Goal: Information Seeking & Learning: Stay updated

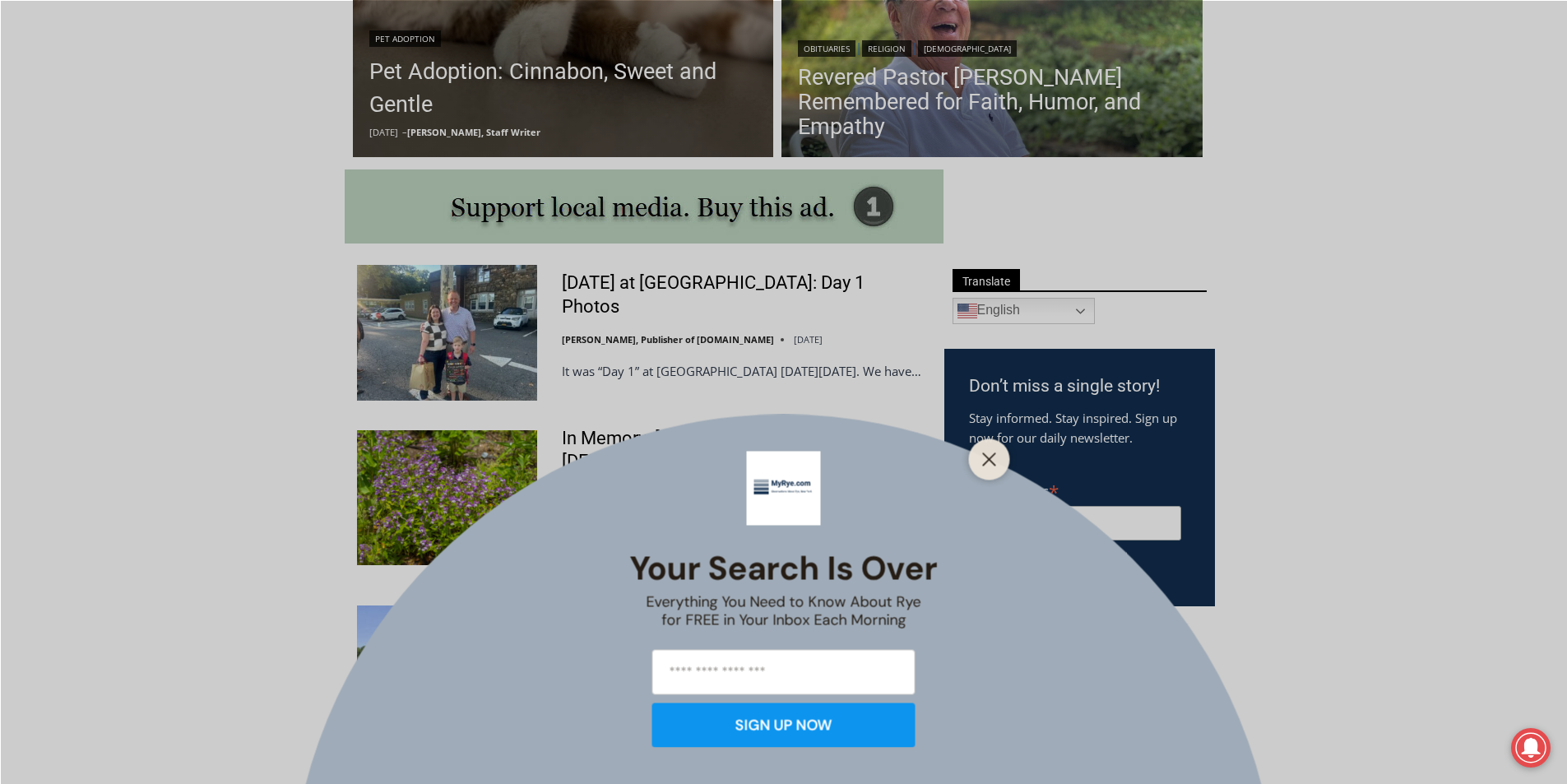
scroll to position [957, 0]
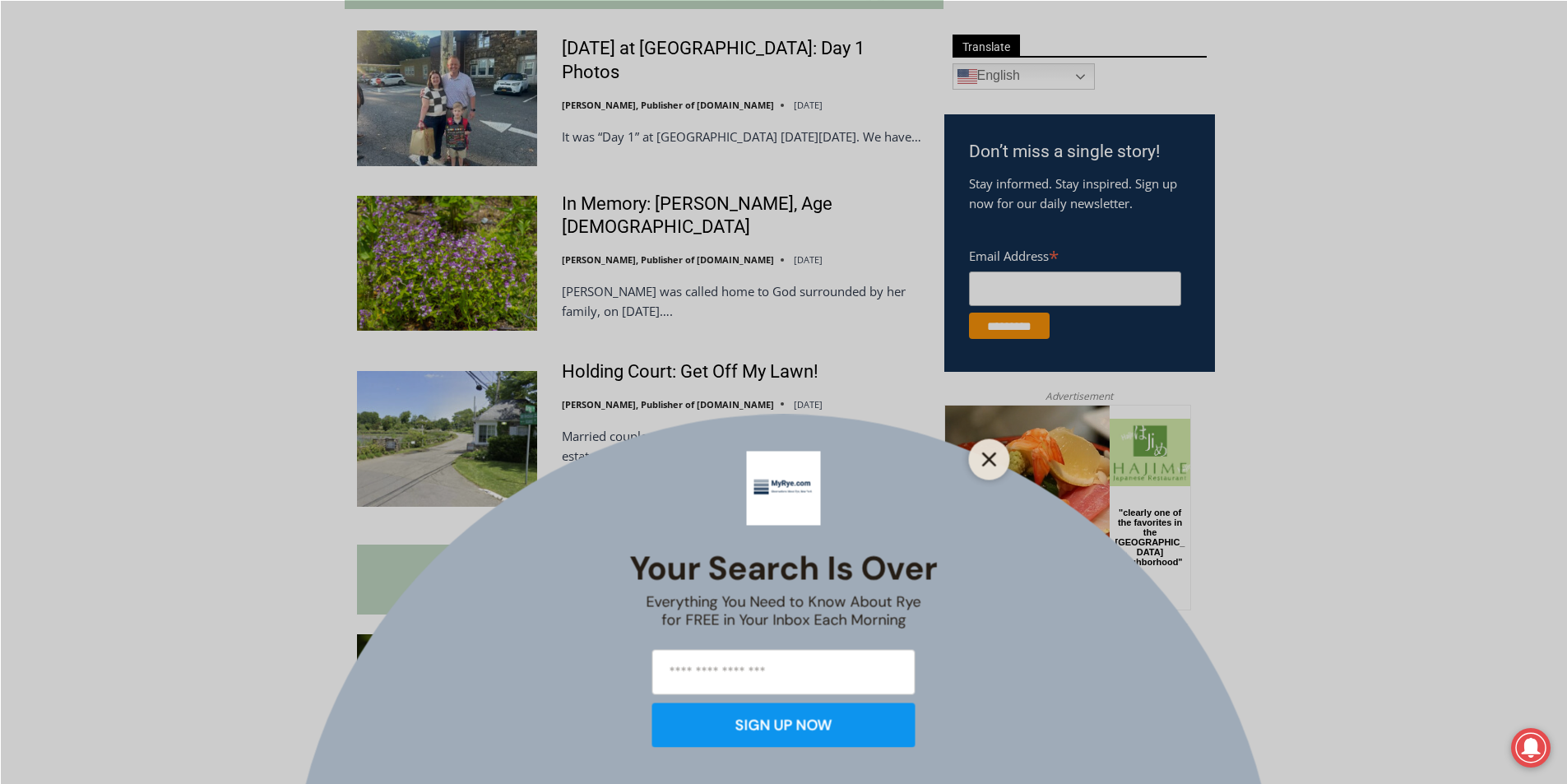
click at [978, 456] on button "Close" at bounding box center [990, 459] width 23 height 23
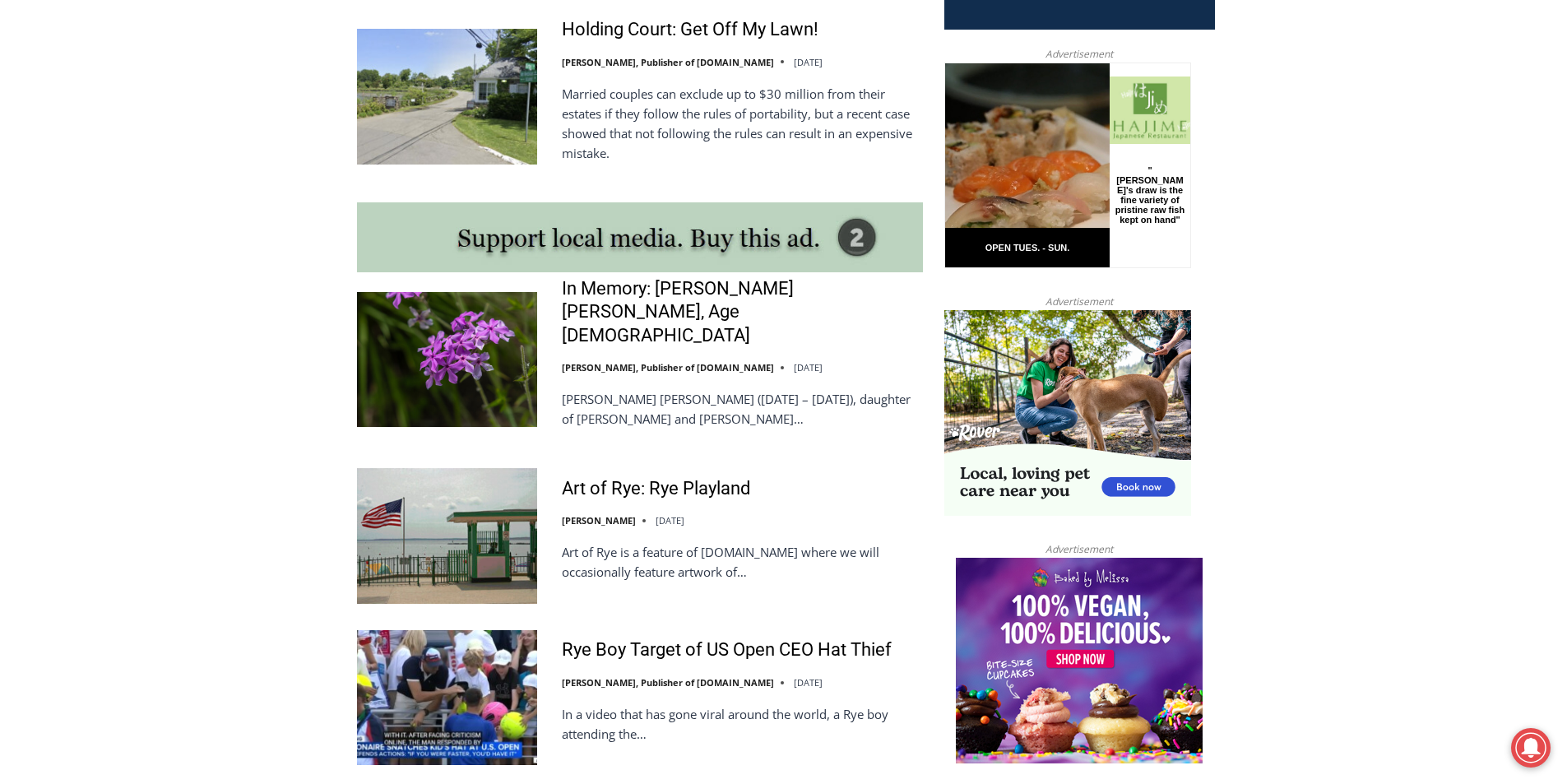
scroll to position [1450, 0]
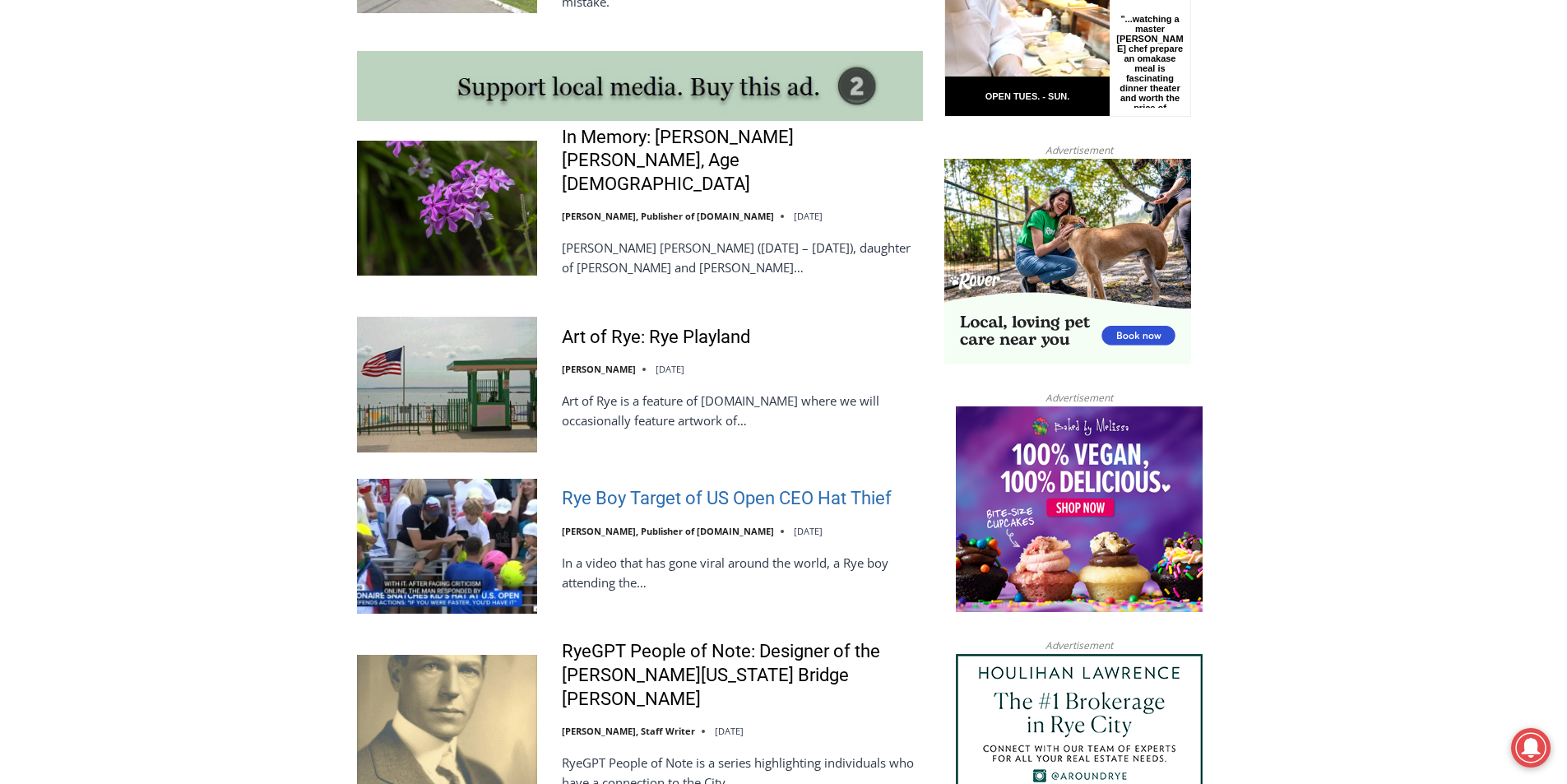
click at [727, 487] on link "Rye Boy Target of US Open CEO Hat Thief" at bounding box center [727, 499] width 330 height 23
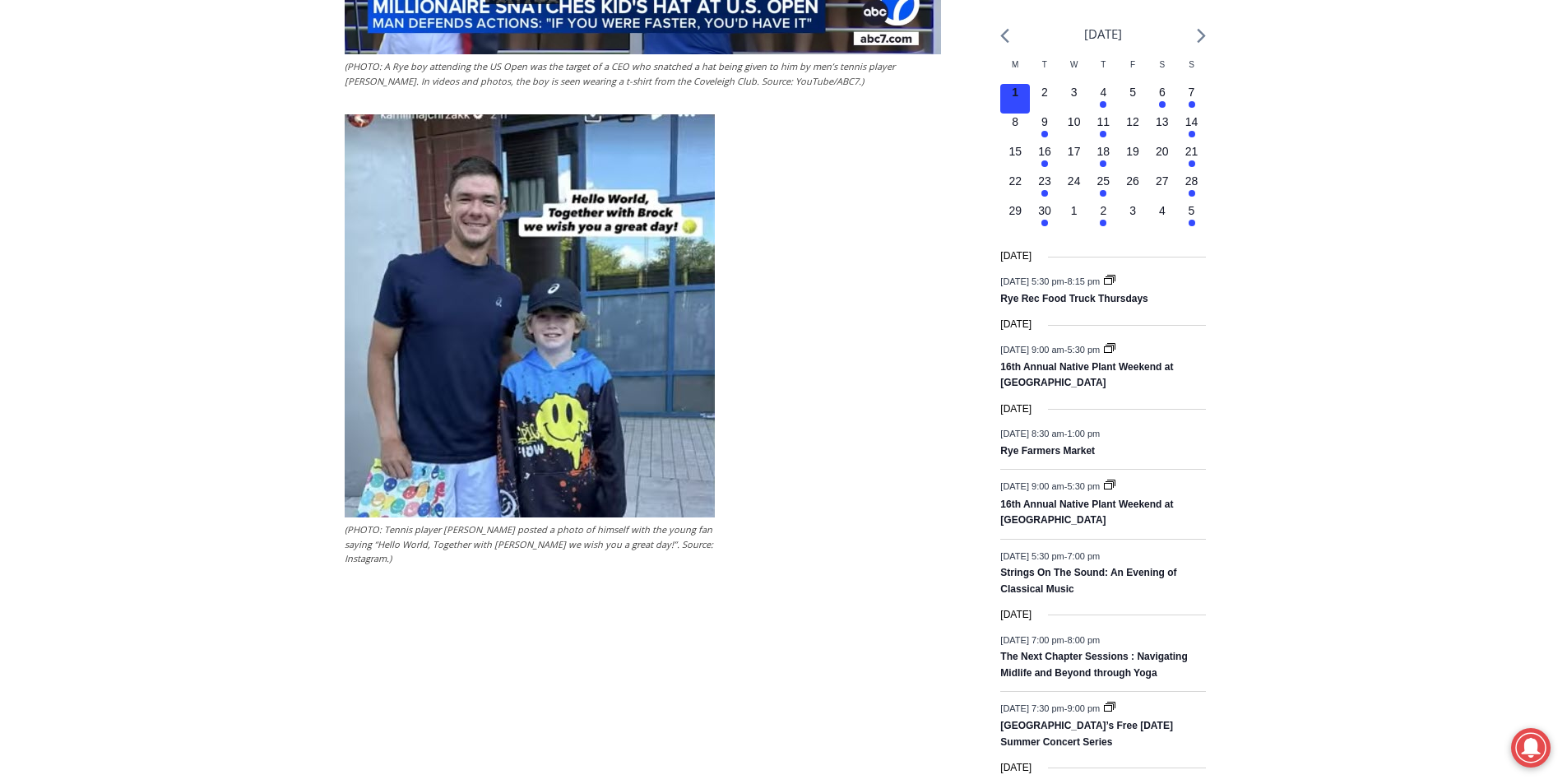
scroll to position [2106, 0]
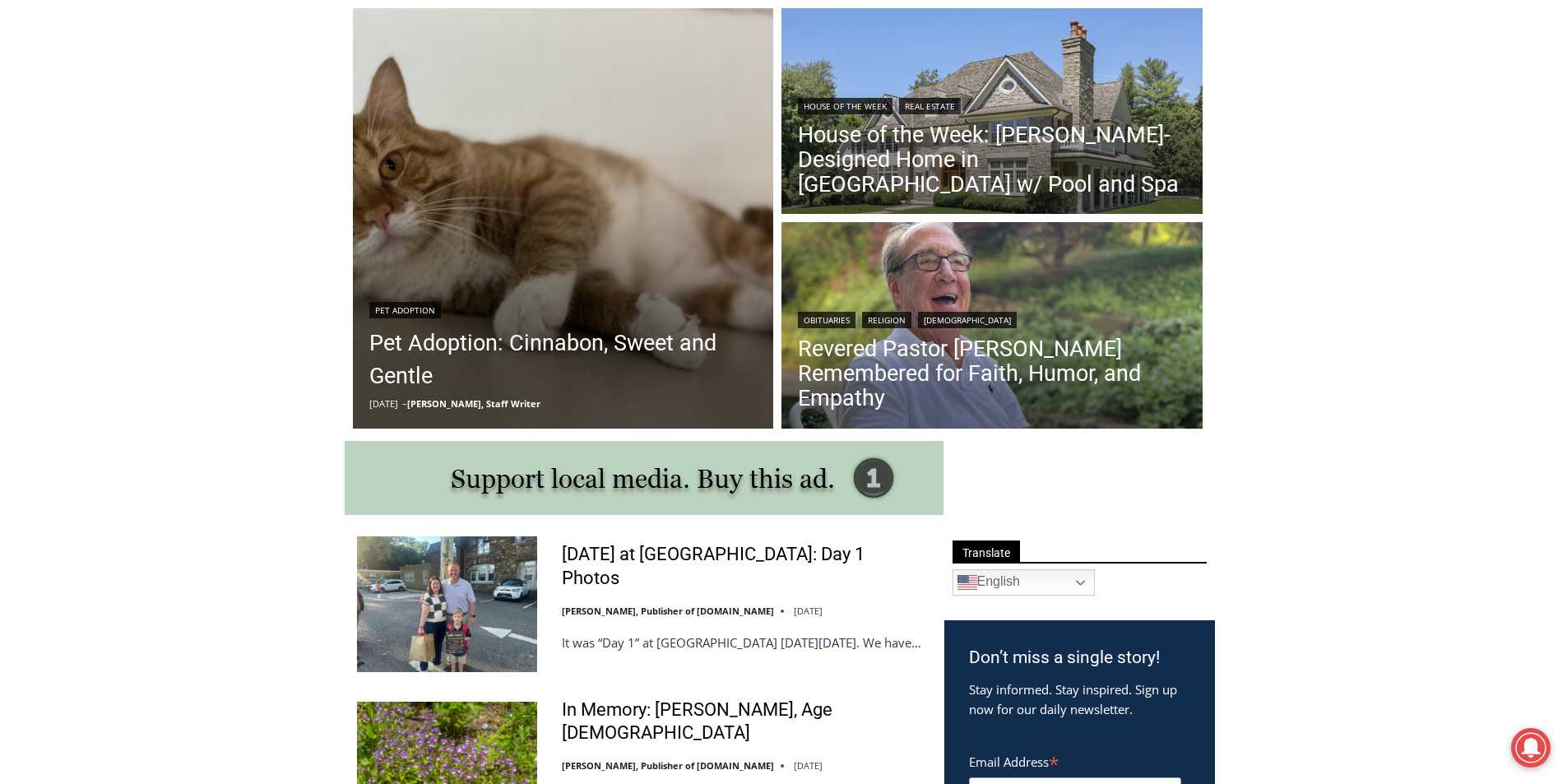
scroll to position [218, 0]
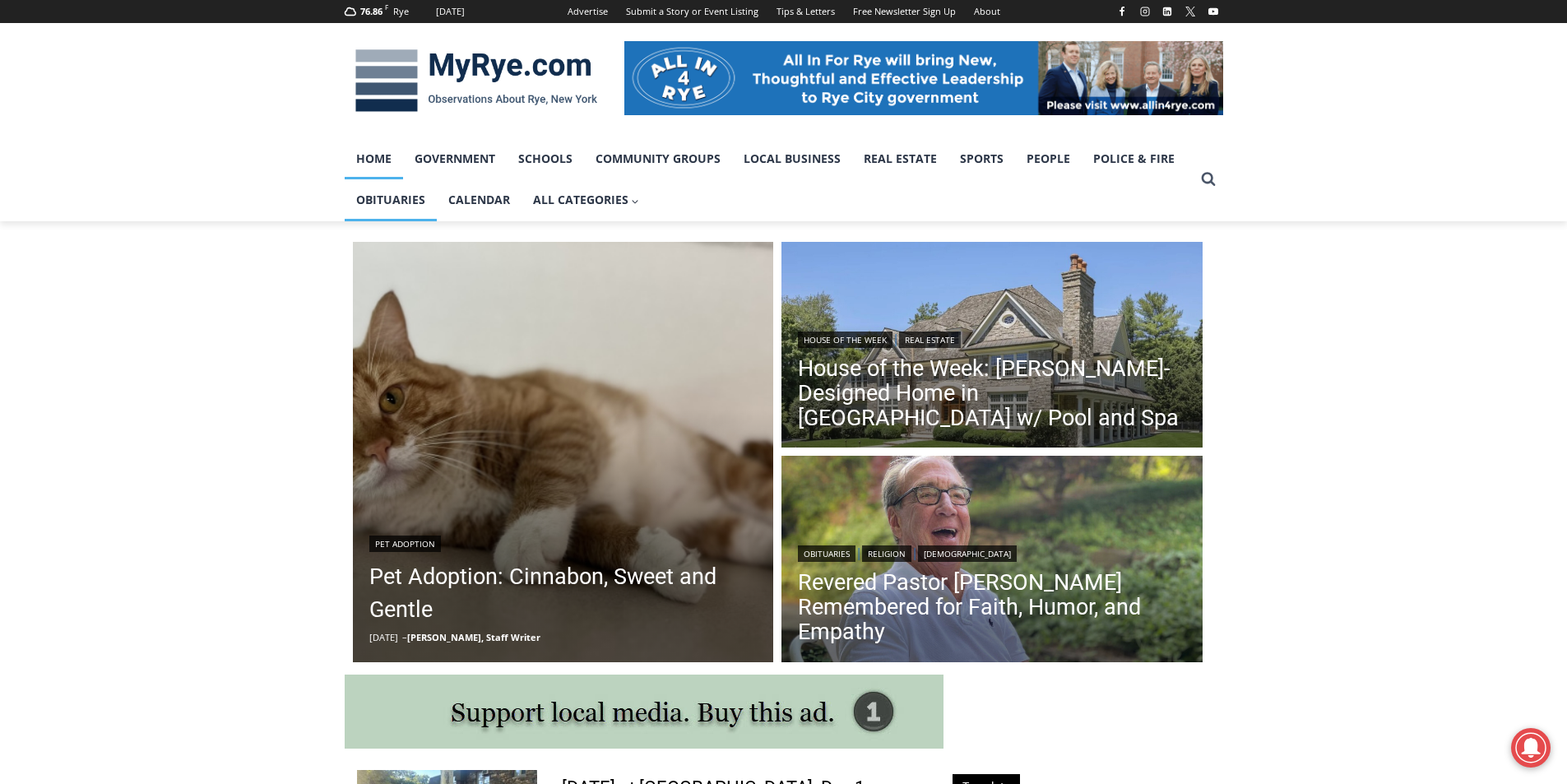
click at [401, 204] on link "Obituaries" at bounding box center [391, 200] width 93 height 41
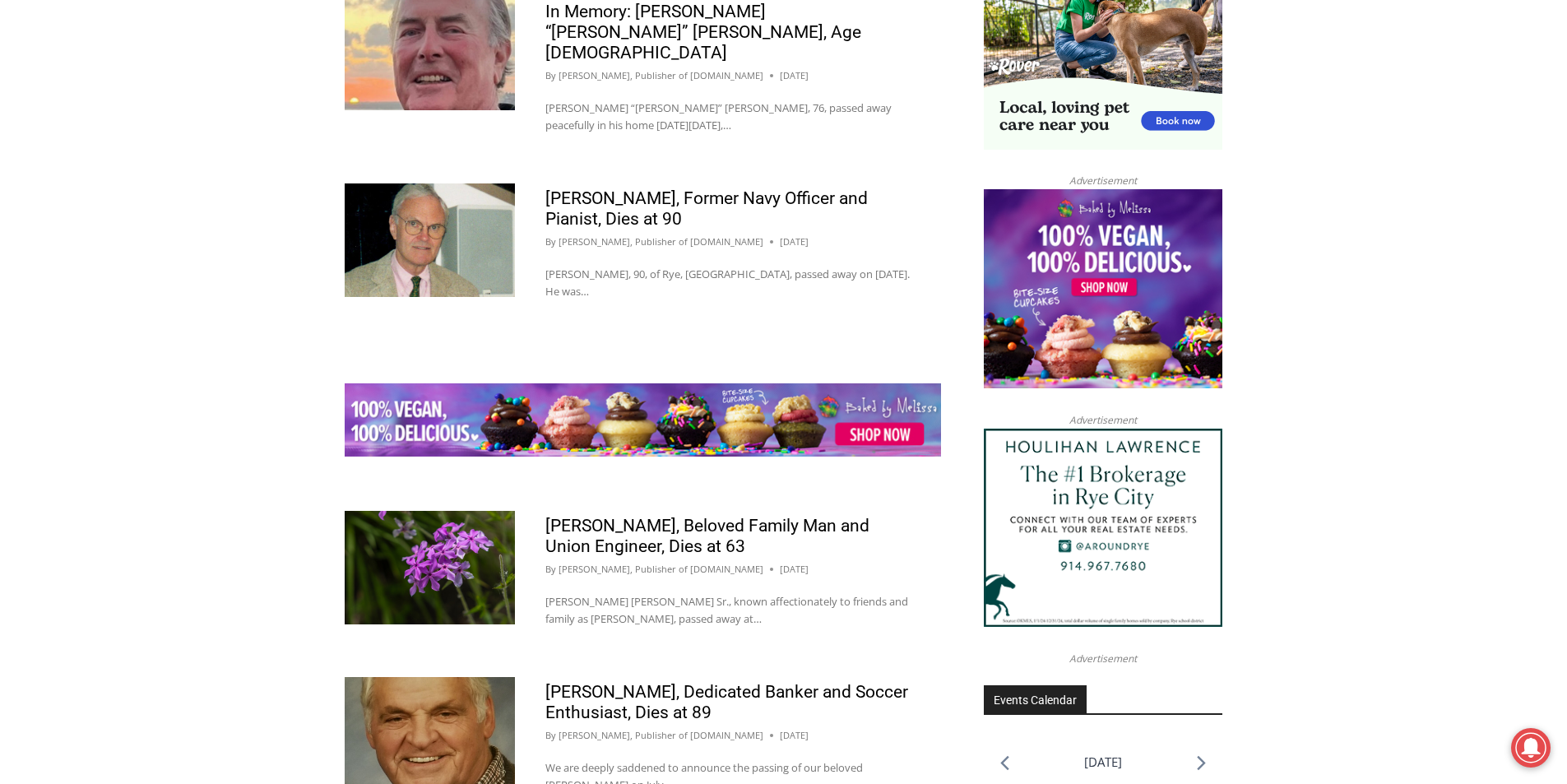
scroll to position [2110, 0]
